Goal: Task Accomplishment & Management: Use online tool/utility

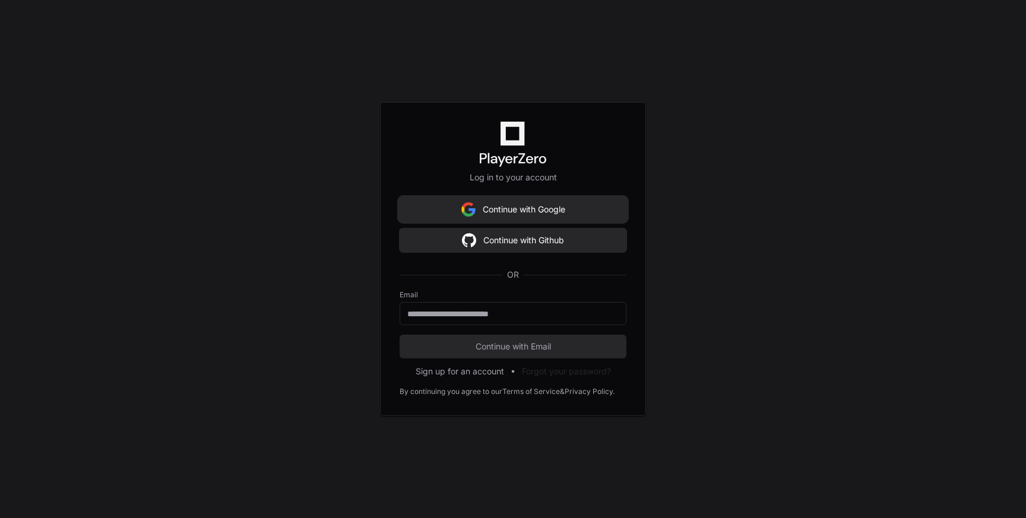
click at [521, 214] on button "Continue with Google" at bounding box center [513, 210] width 227 height 24
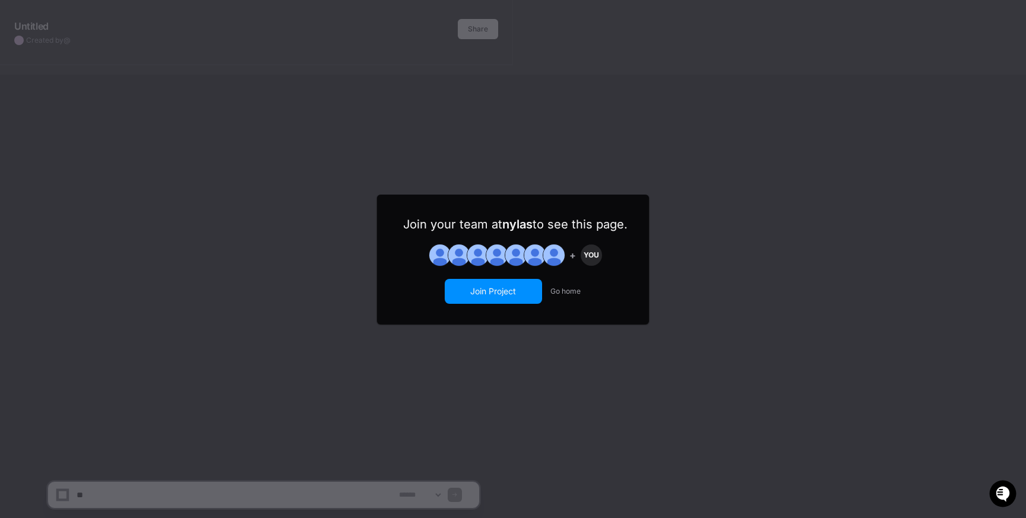
click at [509, 294] on button "Join Project" at bounding box center [493, 291] width 95 height 23
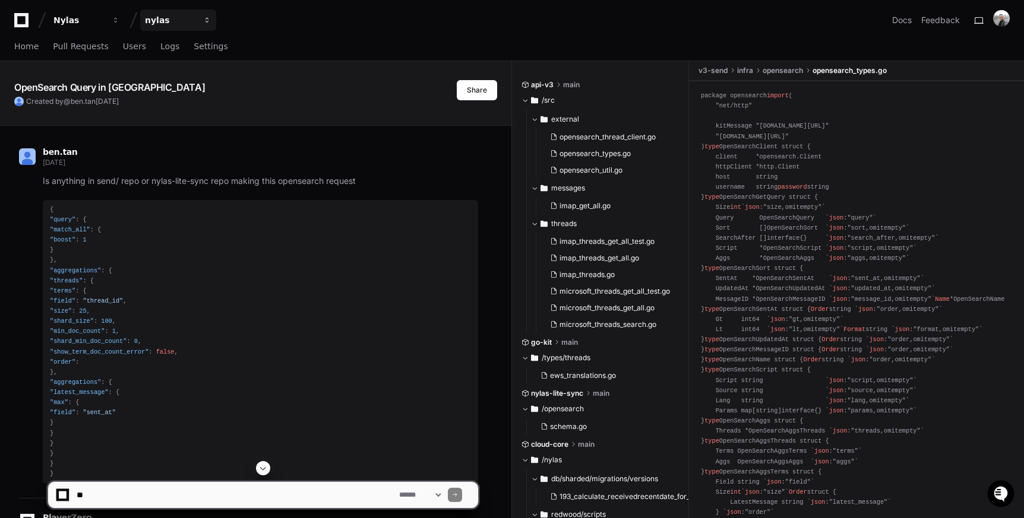
click at [204, 28] on button "nylas" at bounding box center [178, 19] width 76 height 21
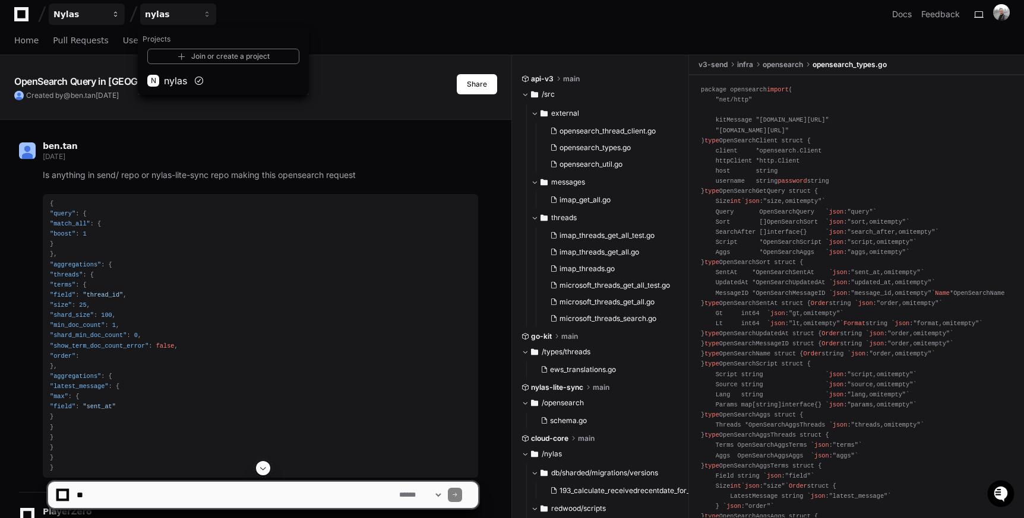
click at [88, 24] on button "Nylas" at bounding box center [87, 14] width 76 height 21
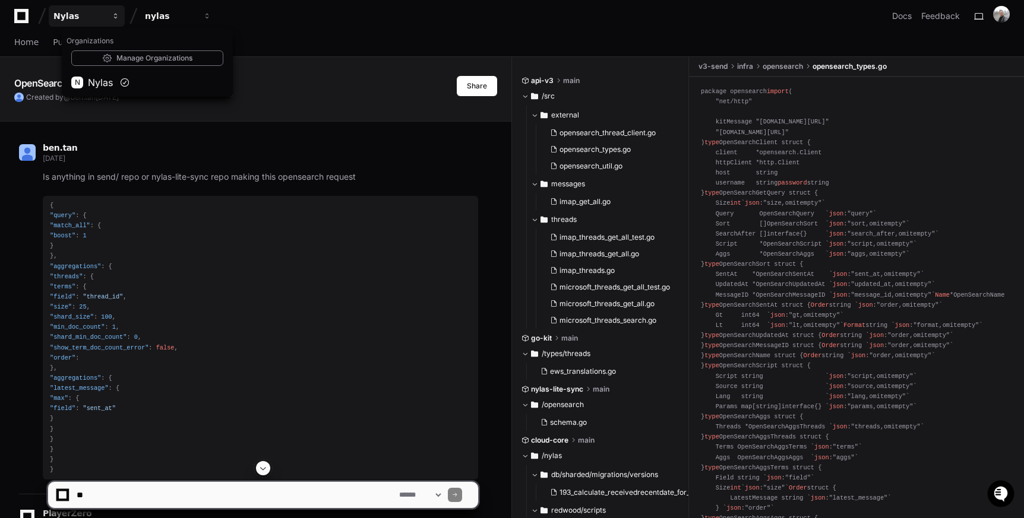
scroll to position [1, 0]
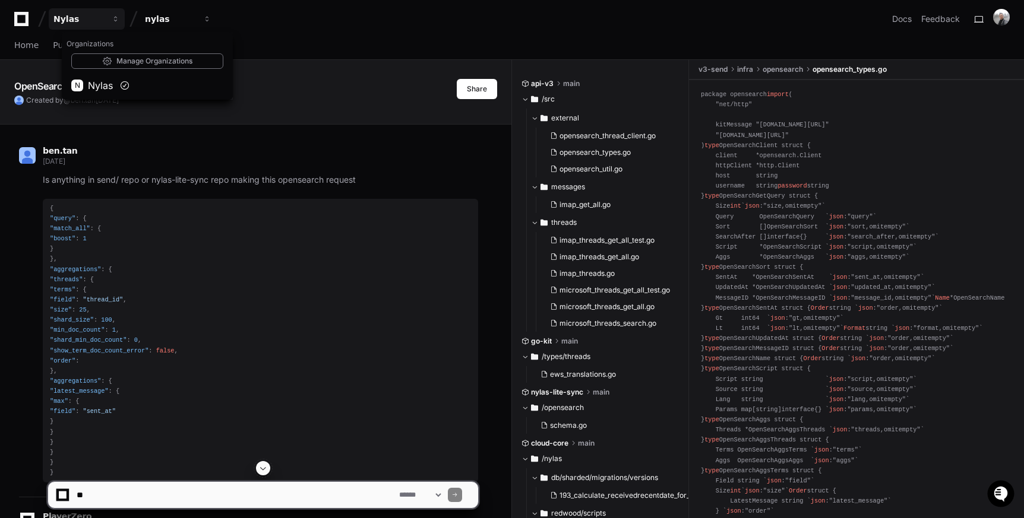
click at [265, 27] on div "Nylas Organizations Manage Organizations N Nylas nylas Docs Feedback" at bounding box center [511, 18] width 995 height 21
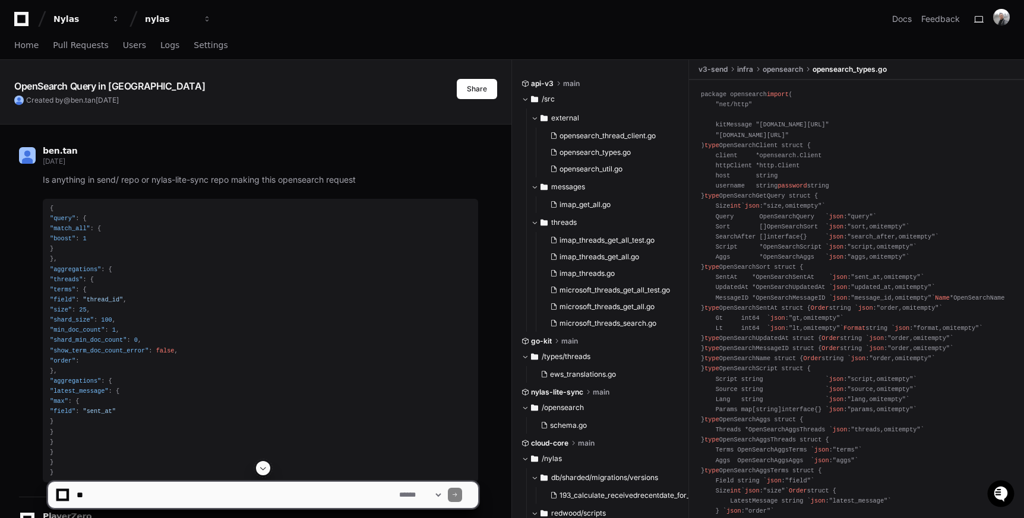
click at [778, 72] on span "opensearch" at bounding box center [782, 69] width 40 height 9
click at [770, 69] on span "opensearch" at bounding box center [782, 69] width 40 height 9
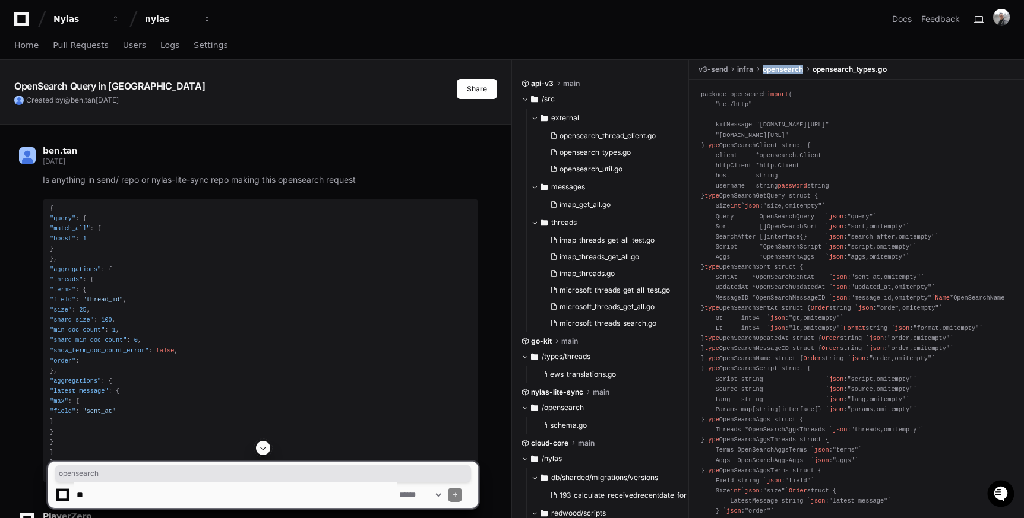
click at [770, 69] on span "opensearch" at bounding box center [782, 69] width 40 height 9
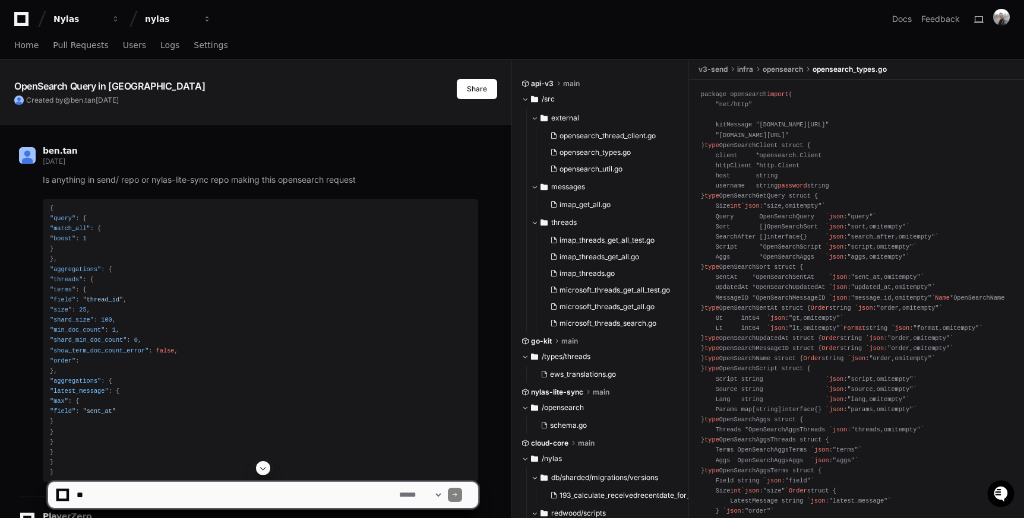
click at [739, 70] on span "infra" at bounding box center [745, 69] width 16 height 9
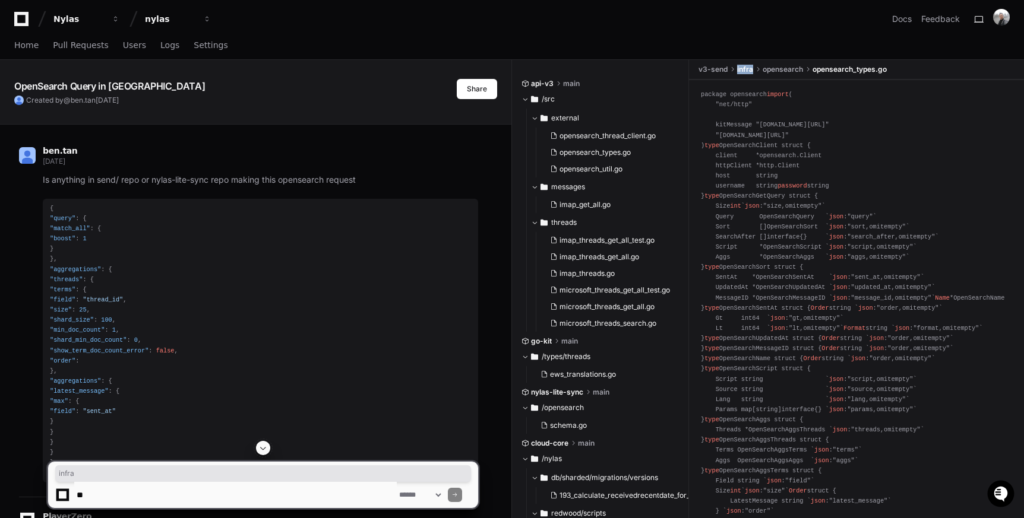
click at [739, 70] on span "infra" at bounding box center [745, 69] width 16 height 9
click at [711, 69] on span "v3-send" at bounding box center [712, 69] width 29 height 9
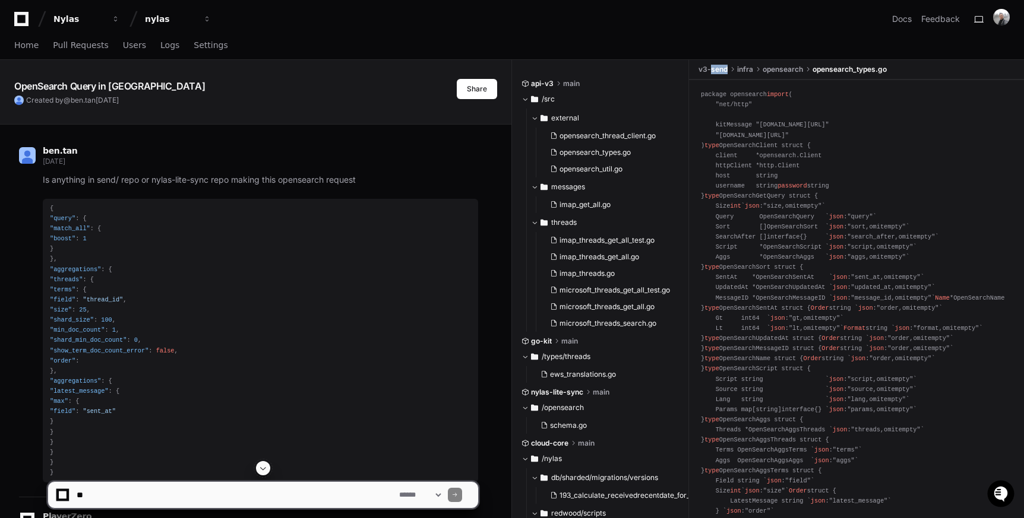
click at [711, 69] on span "v3-send" at bounding box center [712, 69] width 29 height 9
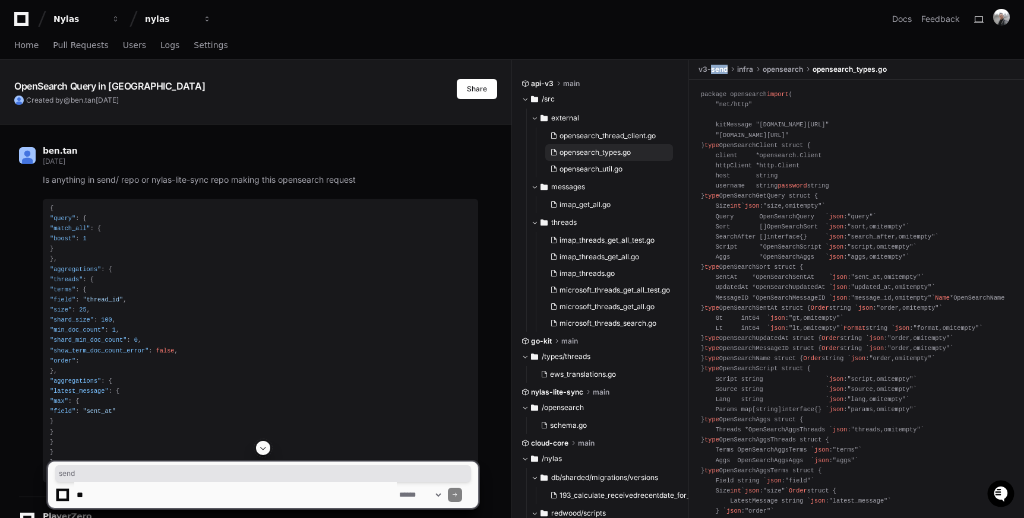
click at [591, 156] on span "opensearch_types.go" at bounding box center [594, 152] width 71 height 9
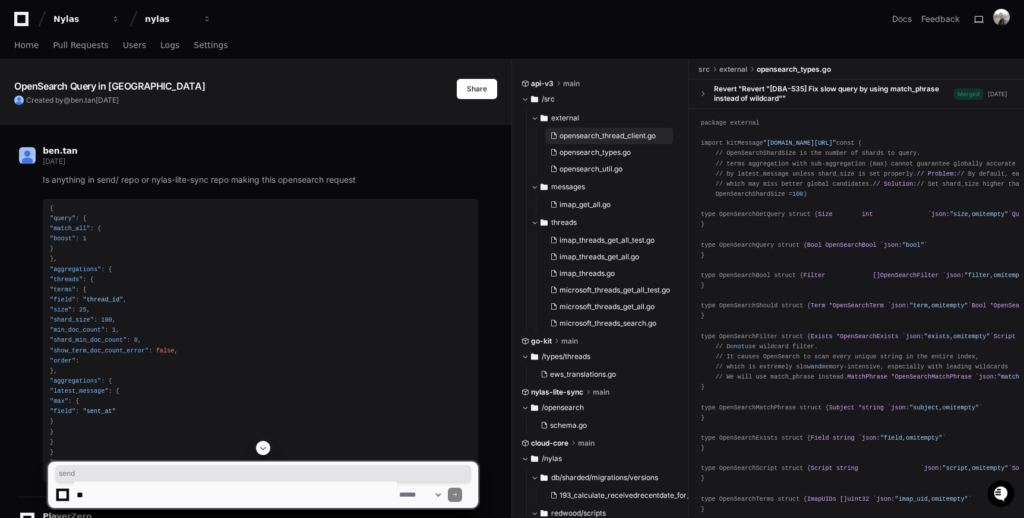
click at [600, 137] on span "opensearch_thread_client.go" at bounding box center [607, 135] width 96 height 9
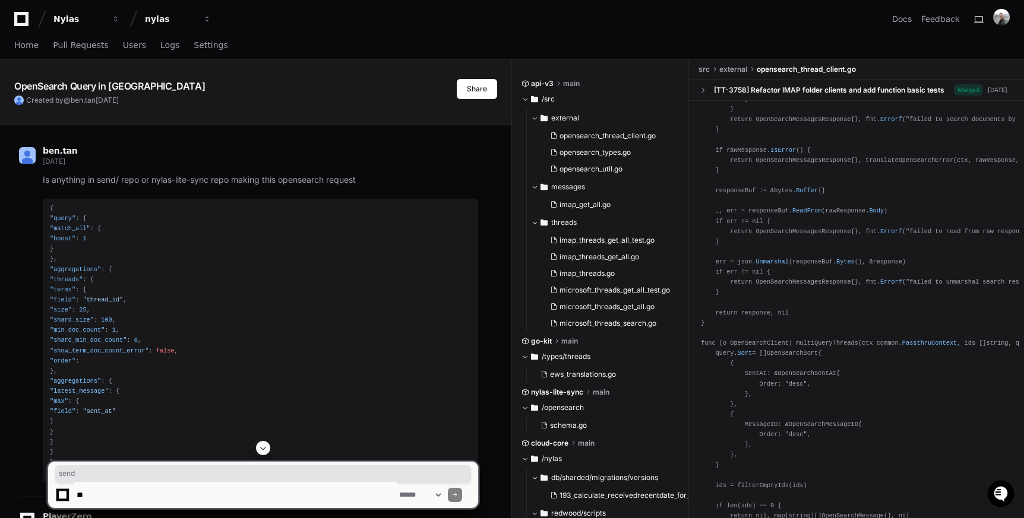
scroll to position [1708, 0]
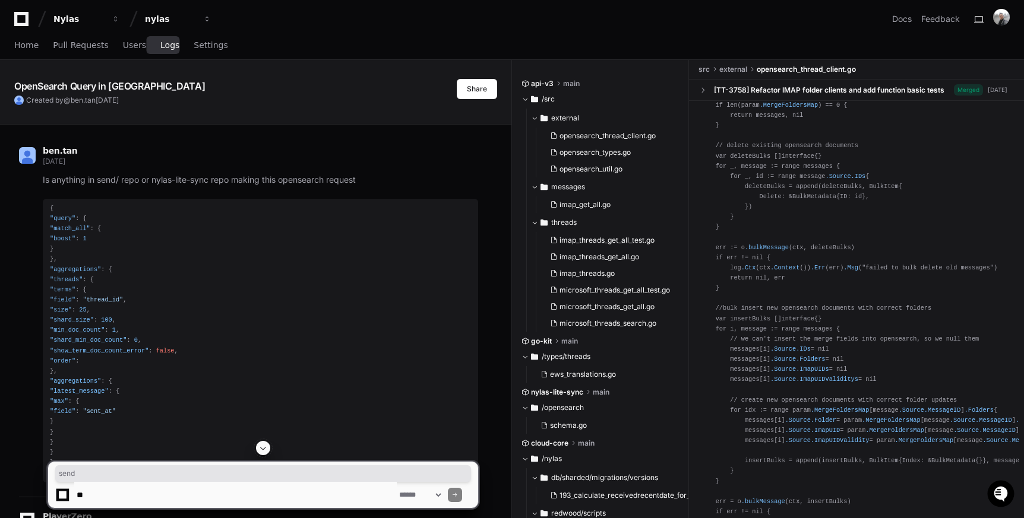
click at [160, 49] on span "Logs" at bounding box center [169, 45] width 19 height 7
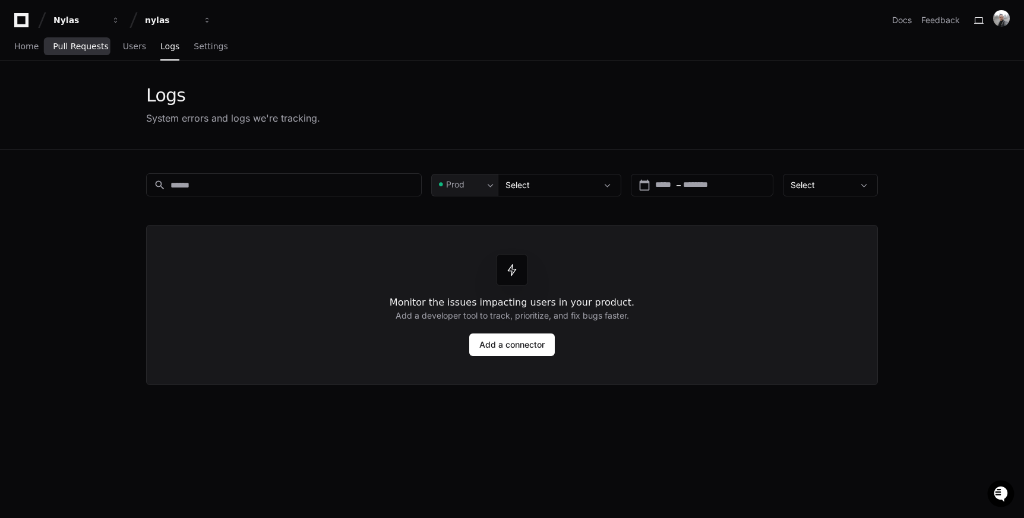
click at [77, 48] on span "Pull Requests" at bounding box center [80, 46] width 55 height 7
